Goal: Task Accomplishment & Management: Complete application form

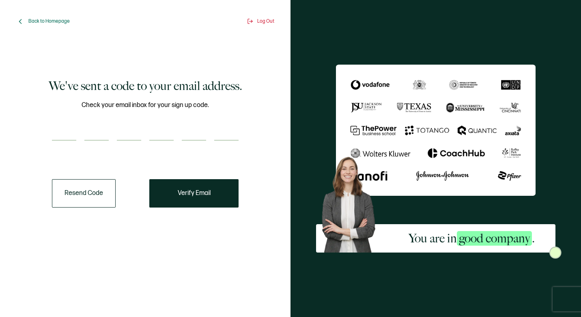
click at [79, 197] on button "Resend Code" at bounding box center [84, 193] width 64 height 28
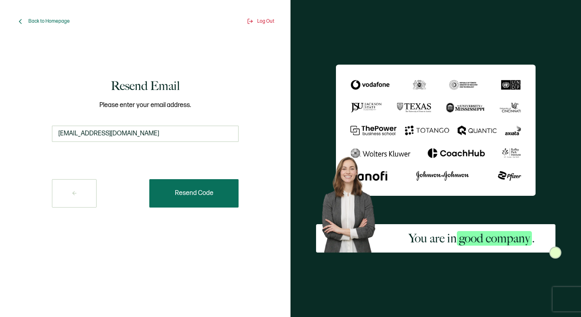
click at [193, 198] on button "Resend Code" at bounding box center [193, 193] width 89 height 28
click at [192, 198] on button "Resend Code" at bounding box center [193, 193] width 89 height 28
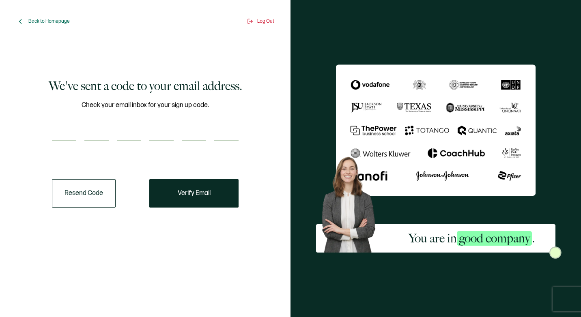
click at [81, 185] on button "Resend Code" at bounding box center [84, 193] width 64 height 28
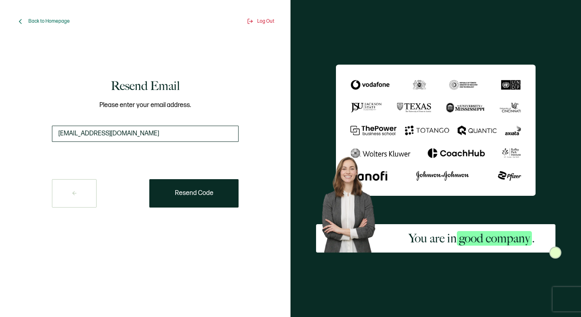
drag, startPoint x: 148, startPoint y: 130, endPoint x: 56, endPoint y: 136, distance: 91.5
click at [56, 136] on input "phunt@avantecenters.com" at bounding box center [145, 134] width 187 height 16
type input "kinghunt92@gmail.com"
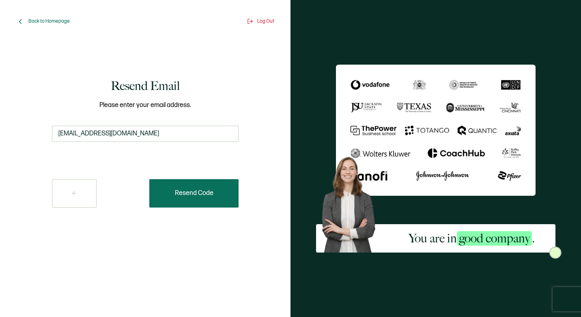
click at [211, 197] on span "Resend Code" at bounding box center [194, 193] width 39 height 6
drag, startPoint x: 211, startPoint y: 197, endPoint x: 217, endPoint y: 194, distance: 7.3
click at [217, 194] on button "Resend Code" at bounding box center [193, 193] width 89 height 28
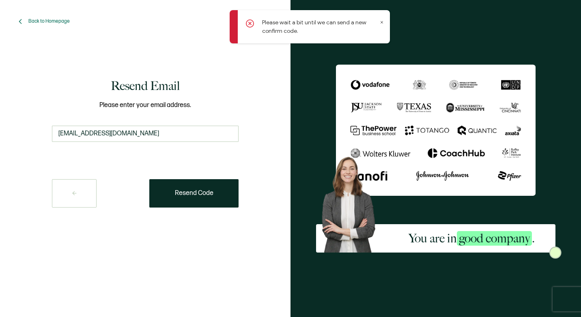
click at [381, 22] on icon at bounding box center [382, 22] width 4 height 4
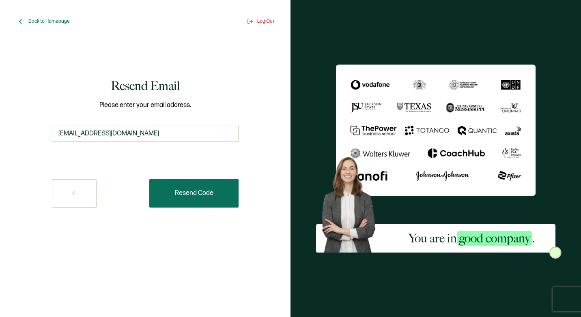
click at [192, 197] on button "Resend Code" at bounding box center [193, 193] width 89 height 28
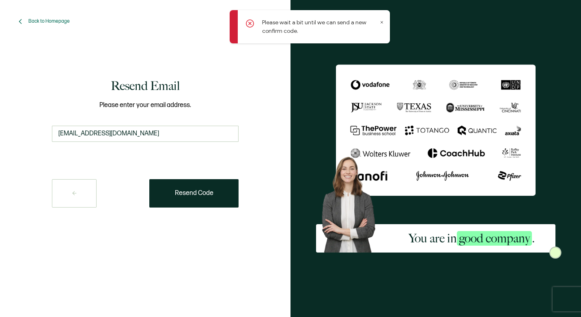
click at [381, 23] on icon at bounding box center [382, 22] width 4 height 4
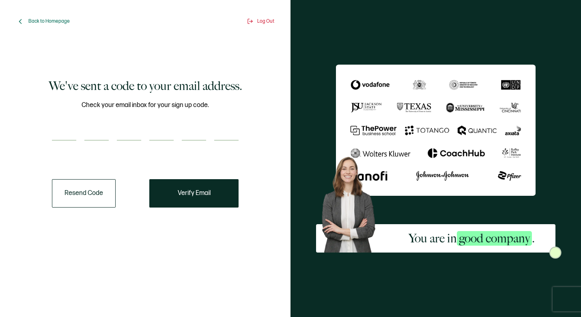
click at [66, 137] on input "number" at bounding box center [64, 133] width 24 height 16
click at [78, 187] on button "Resend Code" at bounding box center [84, 193] width 64 height 28
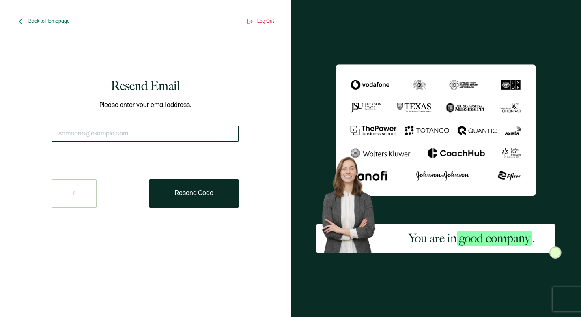
click at [89, 132] on input "text" at bounding box center [145, 134] width 187 height 16
type input "[EMAIL_ADDRESS][DOMAIN_NAME]"
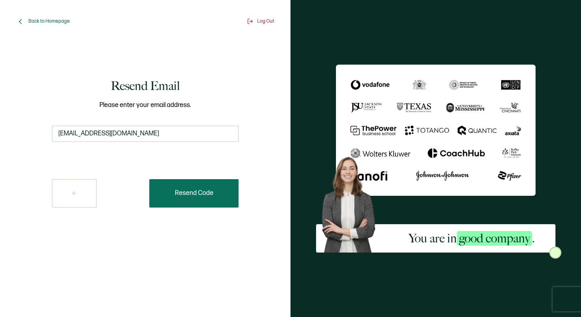
click at [201, 192] on span "Resend Code" at bounding box center [194, 193] width 39 height 6
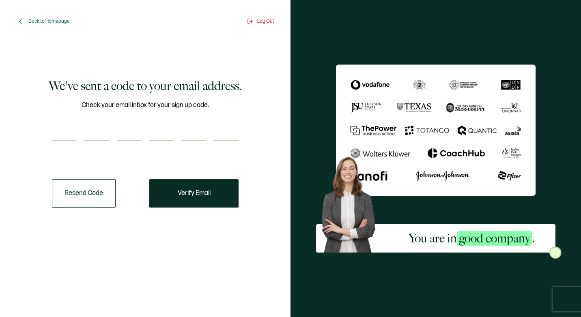
click at [57, 132] on input "number" at bounding box center [64, 133] width 24 height 16
type input "6"
type input "1"
type input "5"
type input "4"
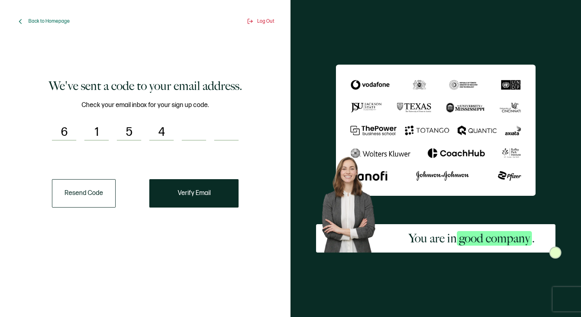
type input "4"
type input "8"
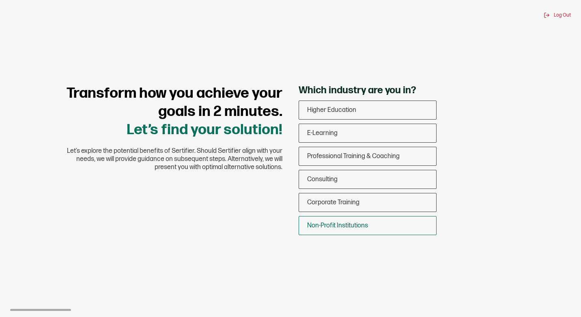
click at [343, 227] on span "Non-Profit Institutions" at bounding box center [337, 226] width 61 height 8
click at [0, 0] on input "Non-Profit Institutions" at bounding box center [0, 0] width 0 height 0
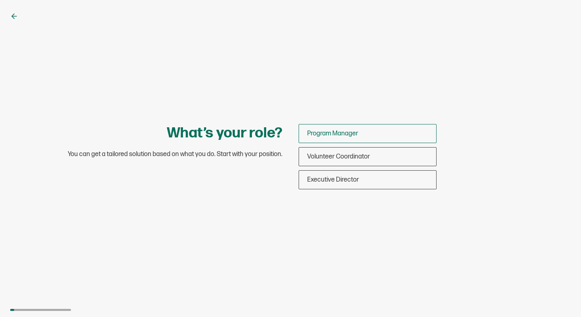
click at [347, 136] on span "Program Manager" at bounding box center [332, 134] width 51 height 8
click at [0, 0] on input "Program Manager" at bounding box center [0, 0] width 0 height 0
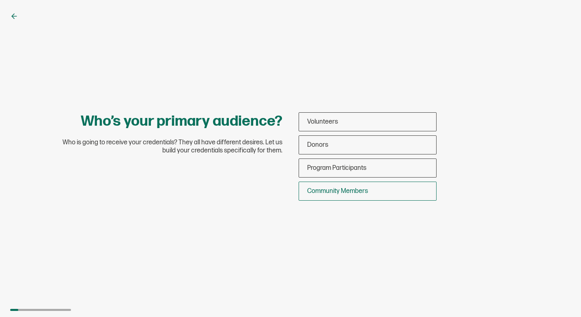
click at [338, 192] on span "Community Members" at bounding box center [337, 191] width 61 height 8
click at [0, 0] on input "Community Members" at bounding box center [0, 0] width 0 height 0
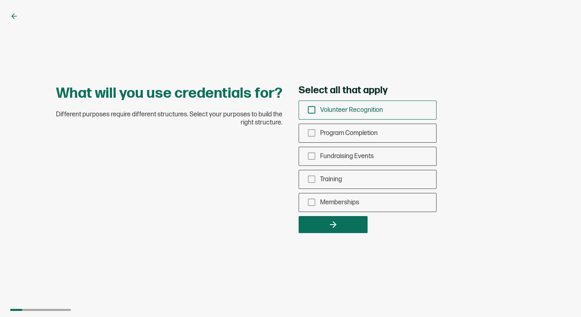
click at [311, 110] on icon "checkbox-group" at bounding box center [311, 109] width 9 height 9
click at [0, 0] on input "Volunteer Recognition" at bounding box center [0, 0] width 0 height 0
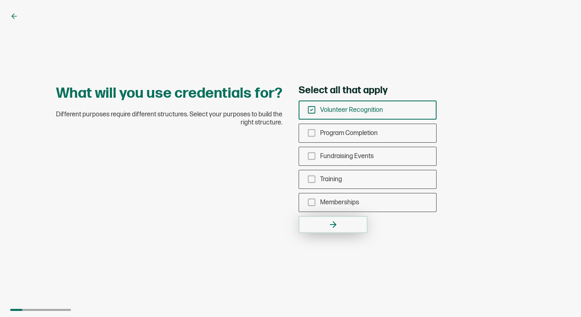
click at [325, 226] on button "button" at bounding box center [333, 224] width 69 height 17
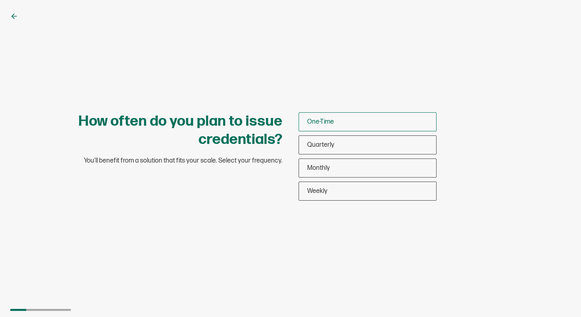
click at [322, 124] on span "One-Time" at bounding box center [320, 122] width 27 height 8
click at [0, 0] on input "One-Time" at bounding box center [0, 0] width 0 height 0
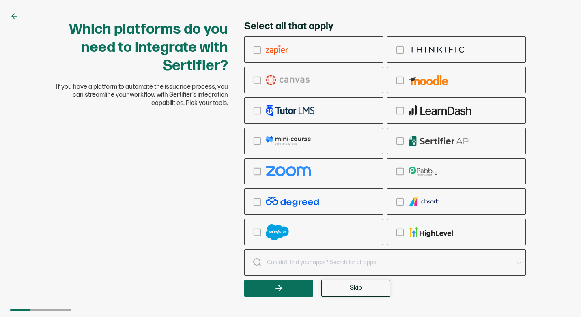
click at [343, 292] on button "Skip" at bounding box center [355, 288] width 69 height 17
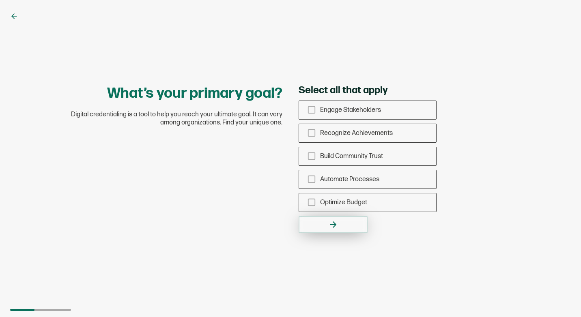
click at [352, 222] on button "button" at bounding box center [333, 224] width 69 height 17
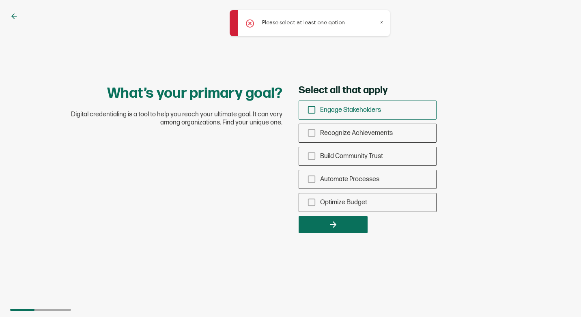
click at [312, 110] on icon "checkbox-group" at bounding box center [311, 109] width 9 height 9
click at [0, 0] on input "Engage Stakeholders" at bounding box center [0, 0] width 0 height 0
click at [316, 133] on icon "checkbox-group" at bounding box center [311, 133] width 9 height 9
click at [0, 0] on input "Recognize Achievements" at bounding box center [0, 0] width 0 height 0
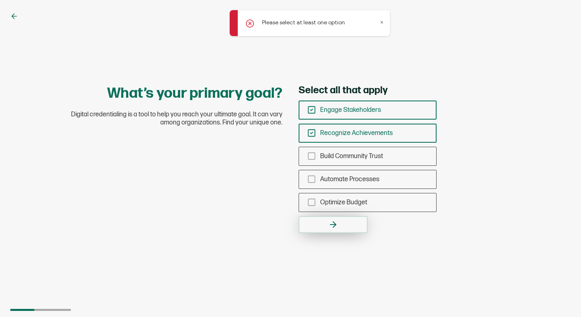
click at [349, 225] on button "button" at bounding box center [333, 224] width 69 height 17
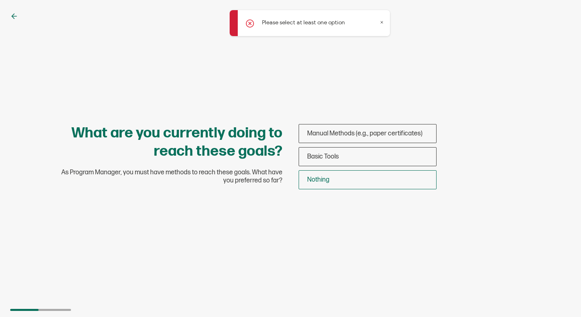
click at [323, 181] on span "Nothing" at bounding box center [318, 180] width 22 height 8
click at [0, 0] on input "Nothing" at bounding box center [0, 0] width 0 height 0
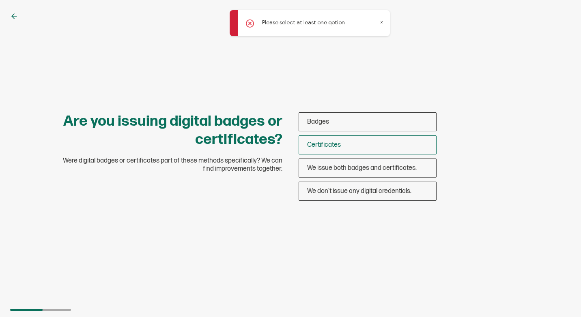
click at [320, 148] on span "Certificates" at bounding box center [324, 145] width 34 height 8
click at [0, 0] on input "Certificates" at bounding box center [0, 0] width 0 height 0
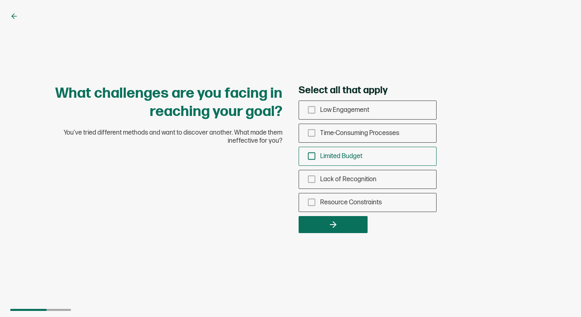
click at [319, 162] on div "Limited Budget" at bounding box center [367, 156] width 137 height 19
click at [0, 0] on input "Limited Budget" at bounding box center [0, 0] width 0 height 0
click at [329, 175] on div "Lack of Recognition" at bounding box center [367, 179] width 137 height 19
click at [0, 0] on input "Lack of Recognition" at bounding box center [0, 0] width 0 height 0
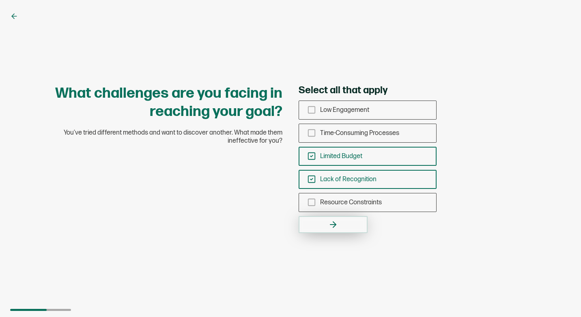
click at [330, 219] on button "button" at bounding box center [333, 224] width 69 height 17
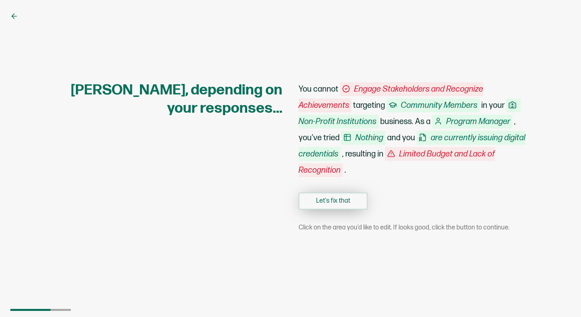
click at [334, 202] on button "Let's fix that" at bounding box center [333, 201] width 69 height 17
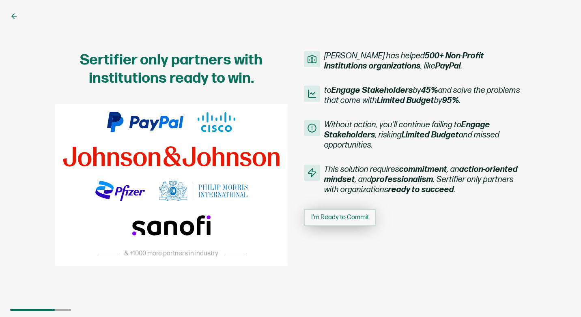
click at [333, 219] on span "I'm Ready to Commit" at bounding box center [340, 218] width 58 height 6
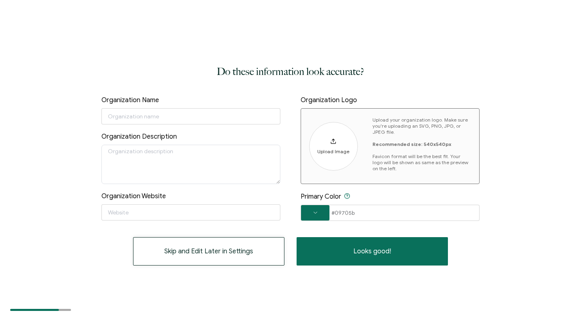
click at [206, 248] on span "Skip and Edit Later in Settings" at bounding box center [208, 251] width 89 height 6
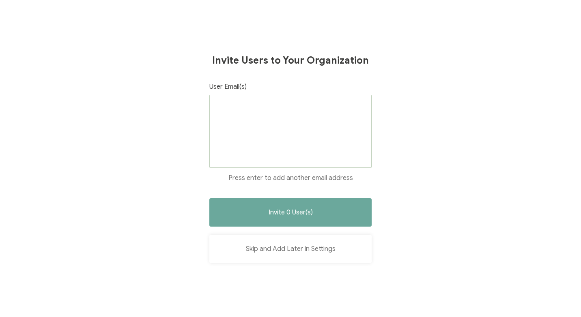
click at [275, 253] on button "Skip and Add Later in Settings" at bounding box center [290, 249] width 162 height 28
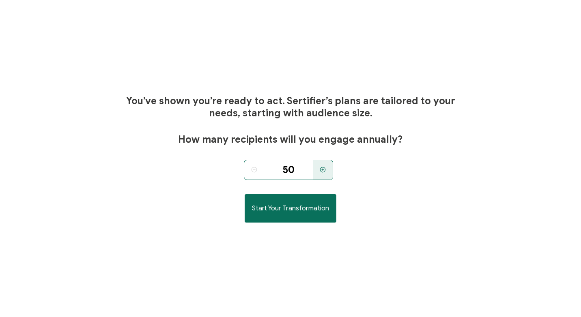
click at [255, 170] on icon at bounding box center [254, 170] width 2 height 0
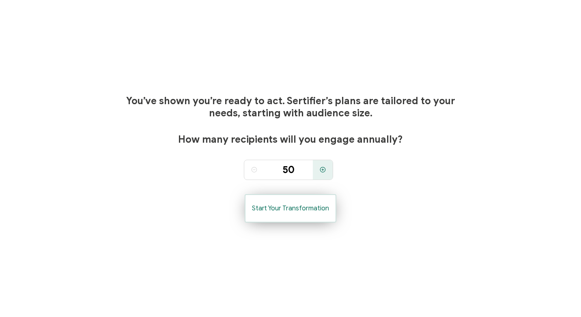
click at [286, 212] on span "Start Your Transformation" at bounding box center [290, 208] width 77 height 6
